Goal: Task Accomplishment & Management: Manage account settings

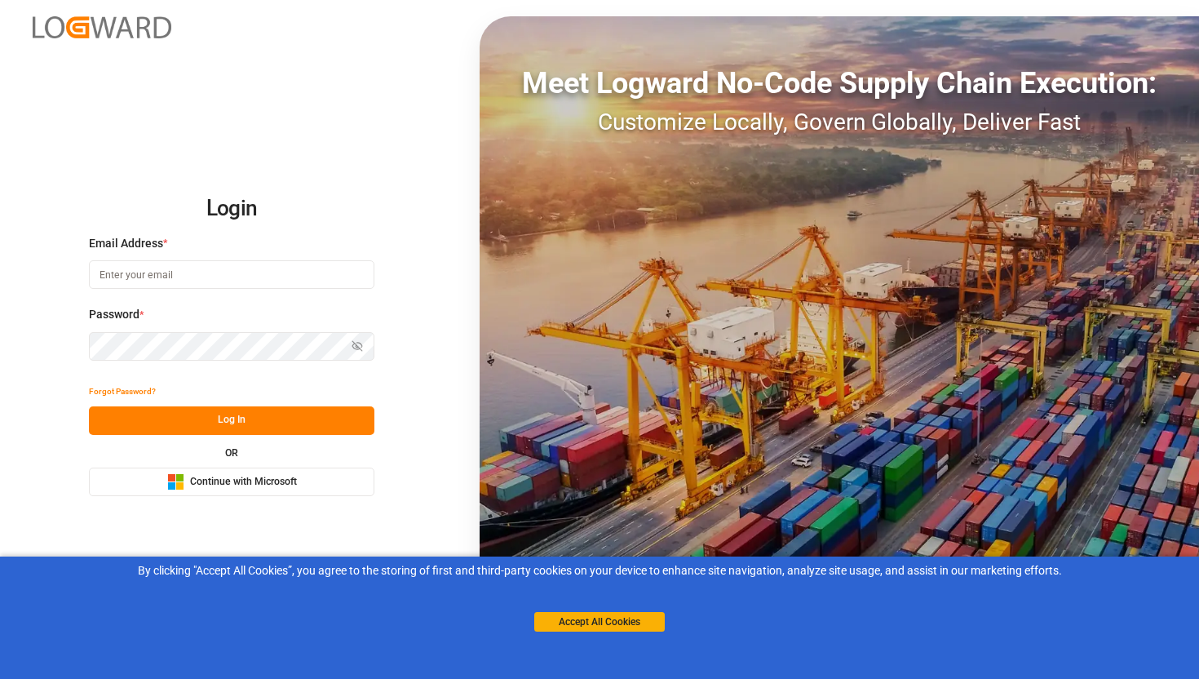
click at [261, 493] on button "Microsoft Logo Continue with Microsoft" at bounding box center [232, 482] width 286 height 29
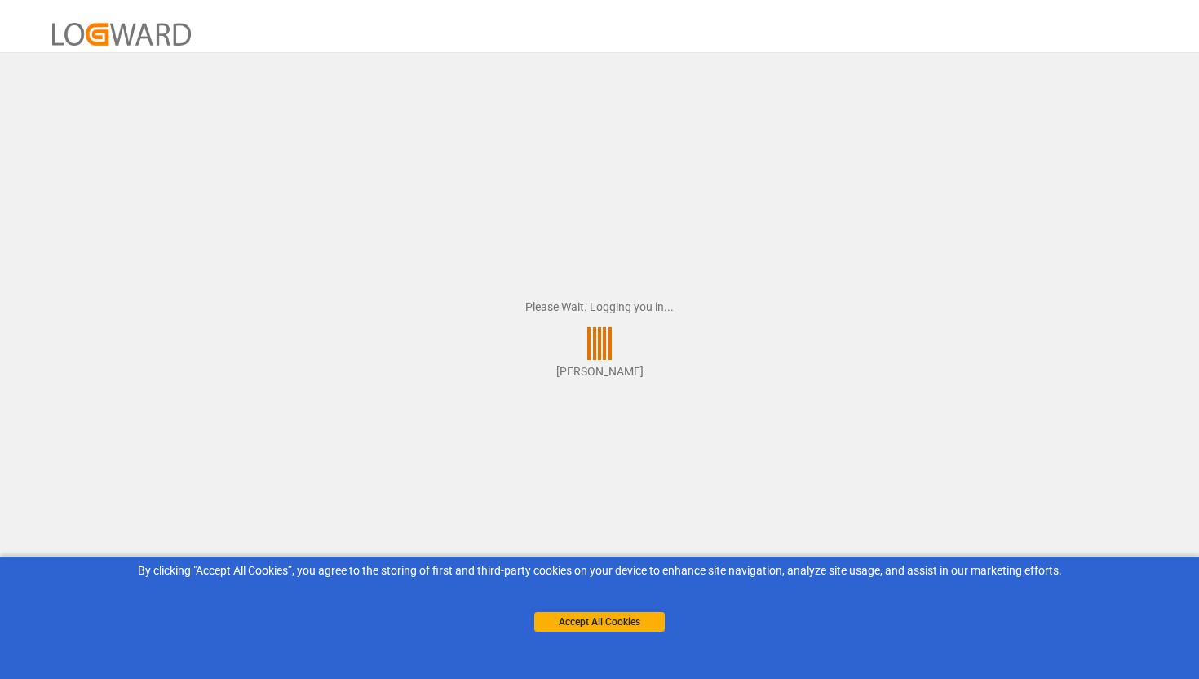
click at [605, 618] on button "Accept All Cookies" at bounding box center [599, 622] width 131 height 20
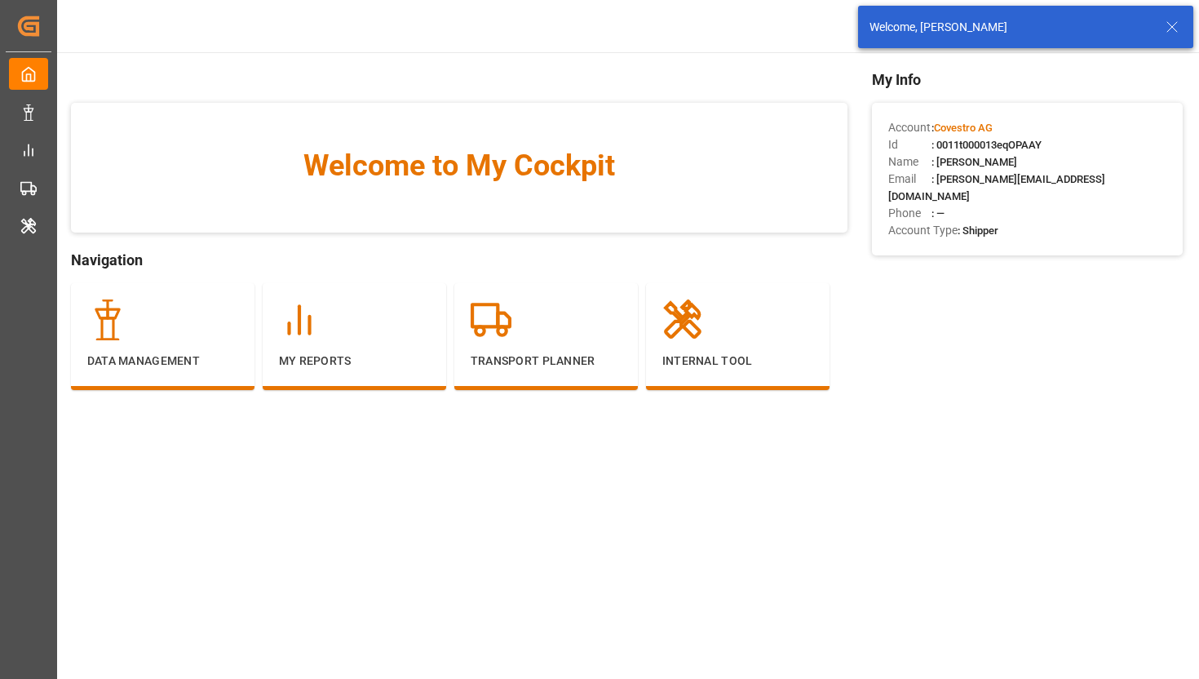
click at [1166, 24] on icon at bounding box center [1173, 27] width 20 height 20
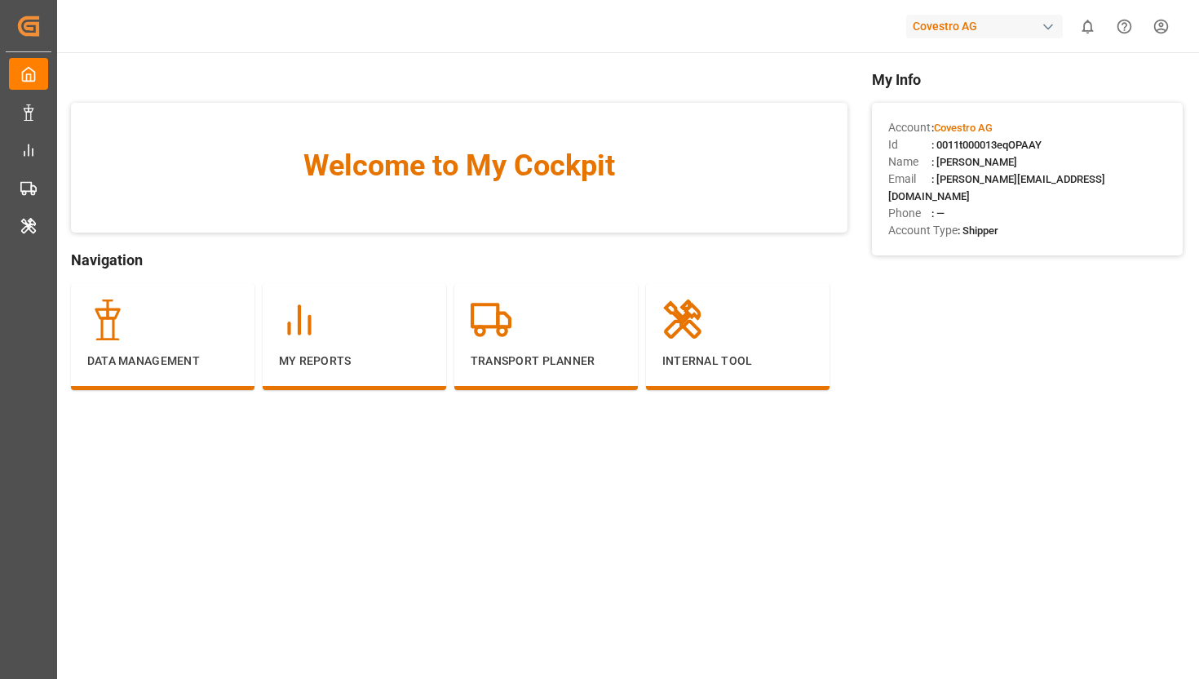
click at [958, 20] on div "Covestro AG" at bounding box center [984, 27] width 157 height 24
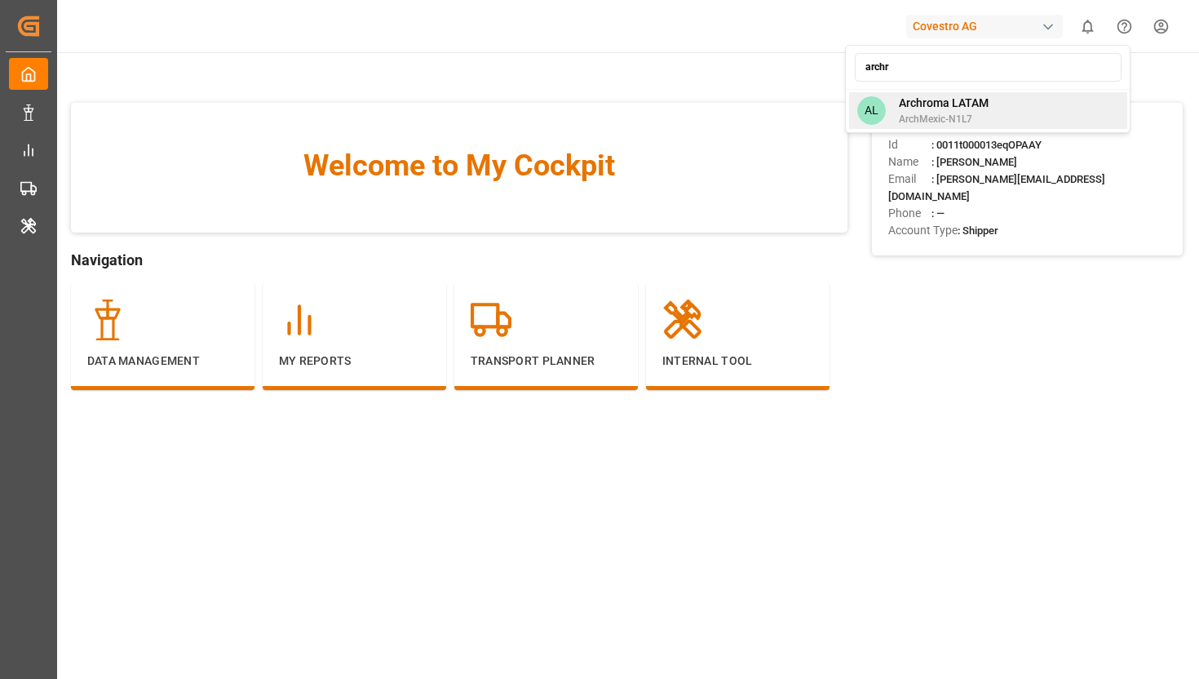
type input "archr"
click at [999, 113] on div "AL Archroma LATAM ArchMexic-N1L7" at bounding box center [988, 110] width 278 height 37
